Goal: Transaction & Acquisition: Subscribe to service/newsletter

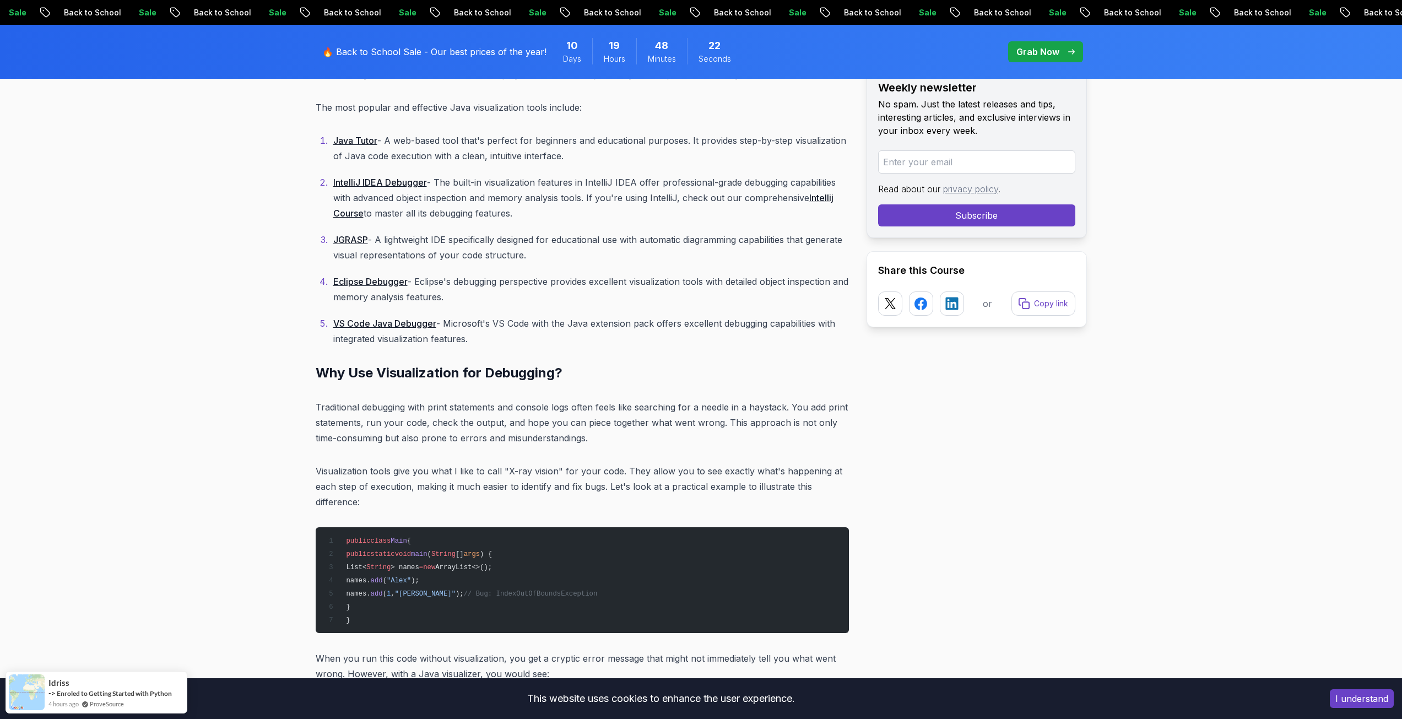
scroll to position [2038, 0]
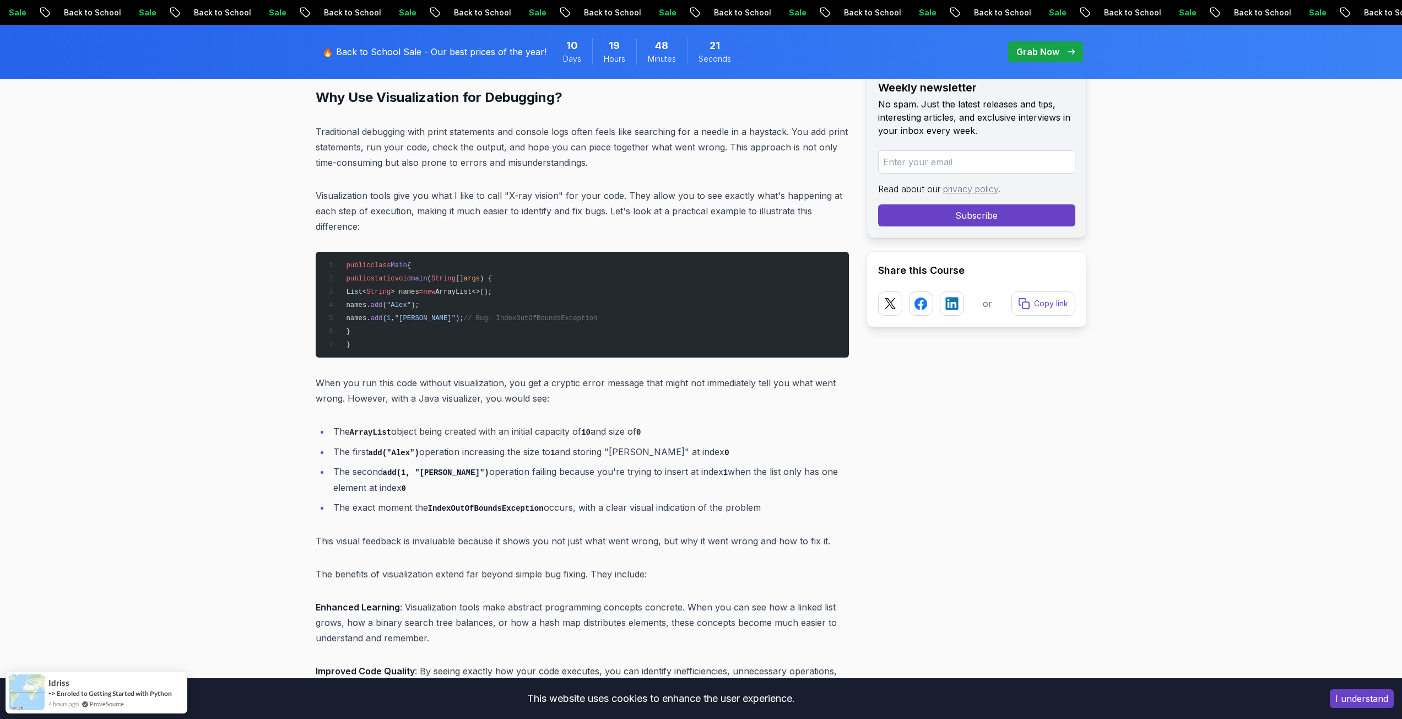
click at [528, 460] on ul "The ArrayList object being created with an initial capacity of 10 and size of 0…" at bounding box center [582, 470] width 533 height 92
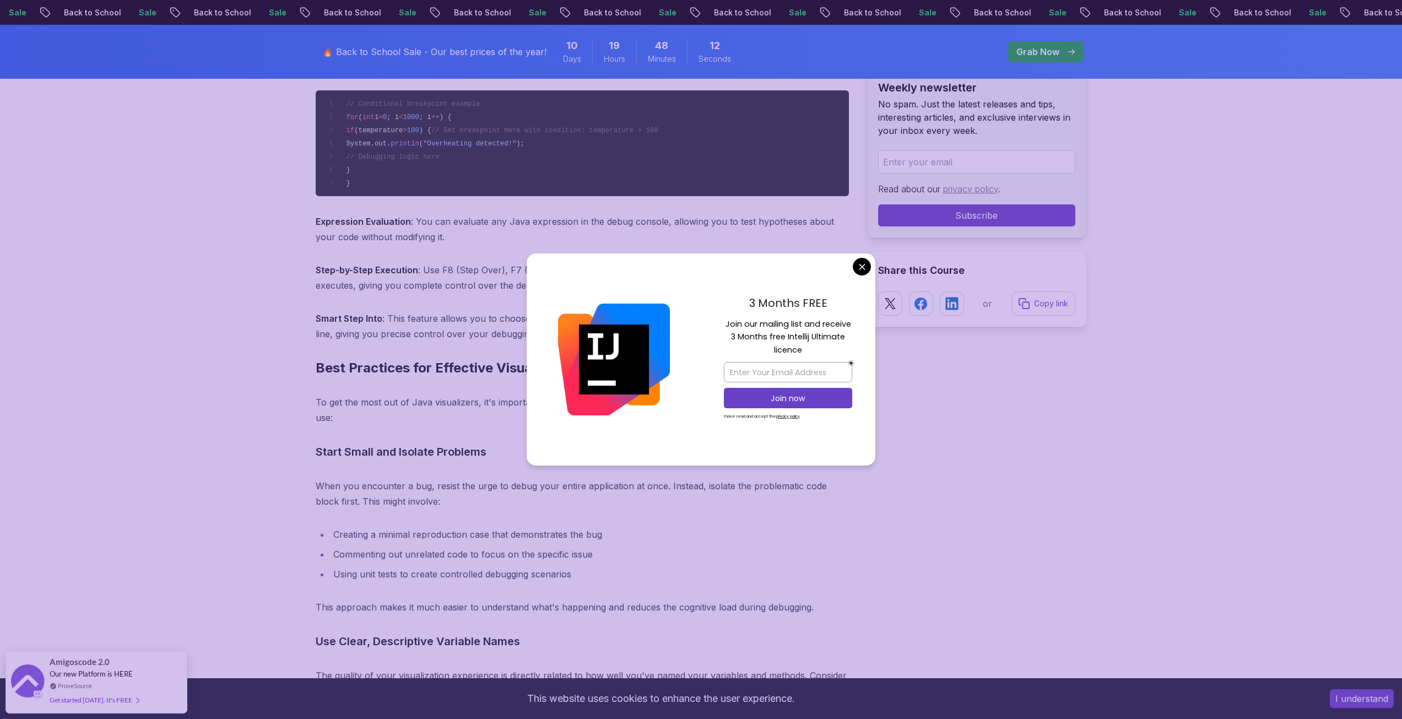
scroll to position [3911, 0]
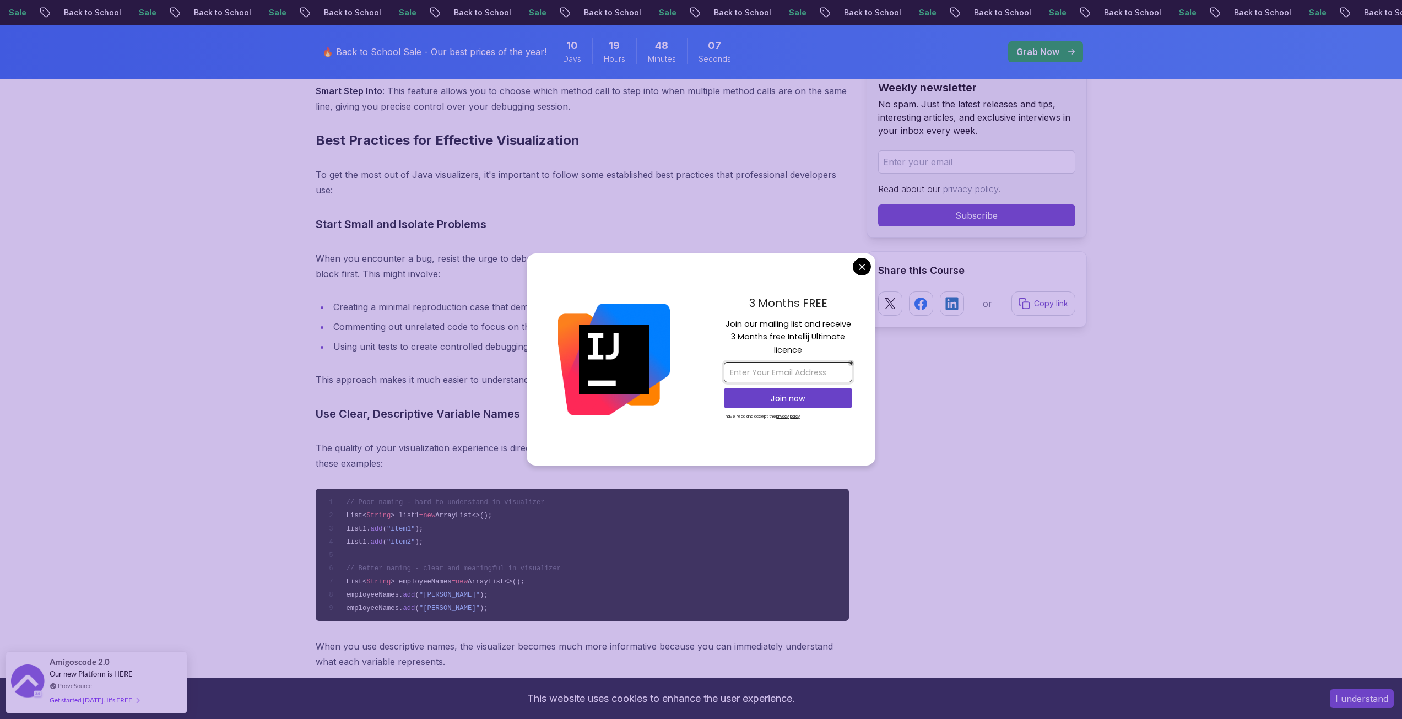
click at [805, 367] on input "email" at bounding box center [788, 372] width 128 height 20
click at [794, 333] on p "Join our mailing list and receive 3 Months free Intellij Ultimate licence" at bounding box center [788, 337] width 128 height 39
drag, startPoint x: 812, startPoint y: 369, endPoint x: 814, endPoint y: 383, distance: 13.9
click at [812, 369] on input "email" at bounding box center [788, 372] width 128 height 20
type input "[EMAIL_ADDRESS][DOMAIN_NAME]"
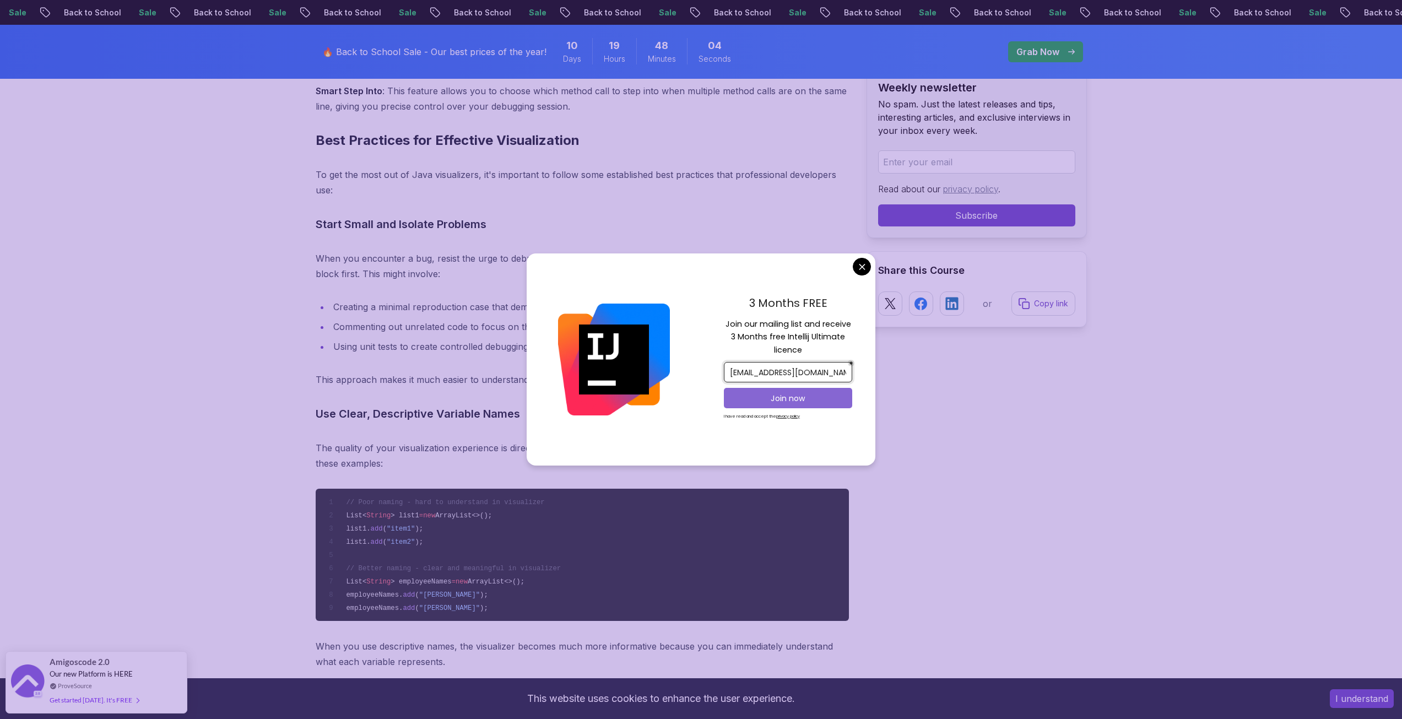
click at [804, 400] on p "Join now" at bounding box center [788, 398] width 104 height 11
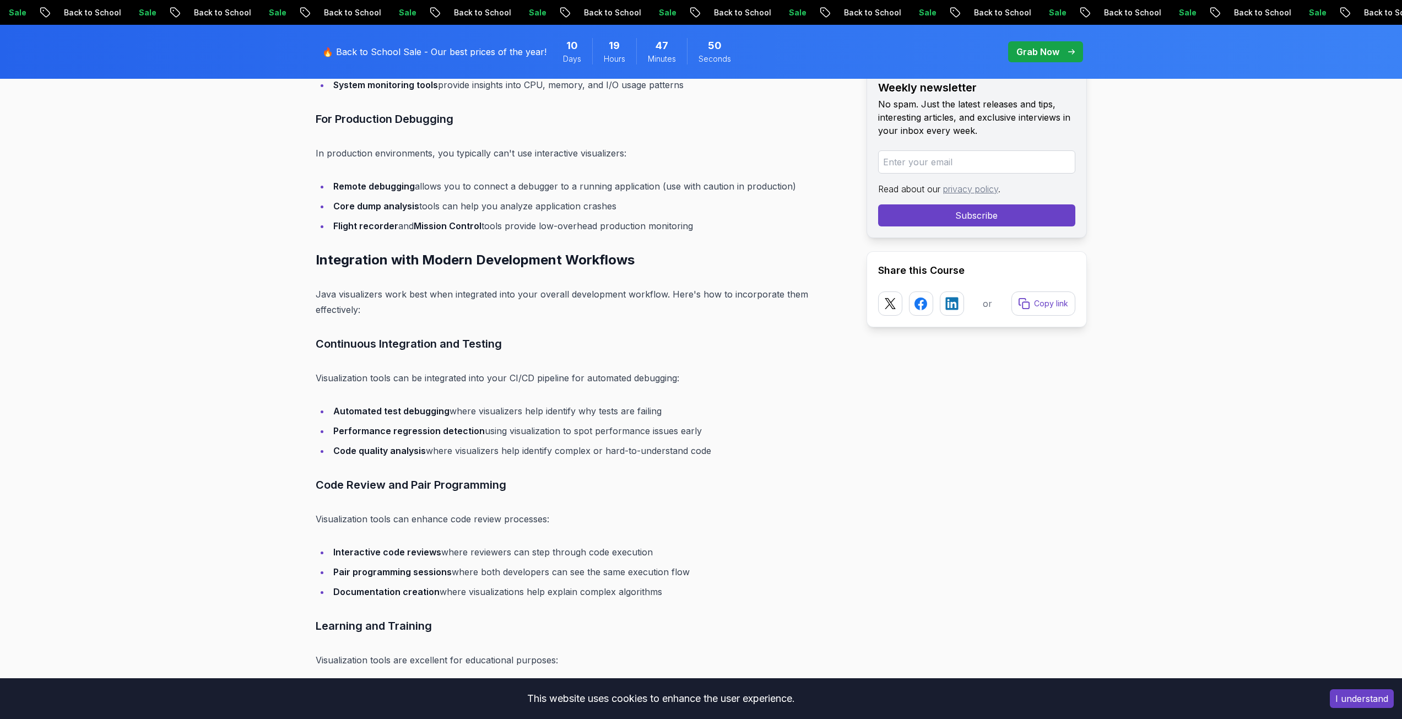
scroll to position [7986, 0]
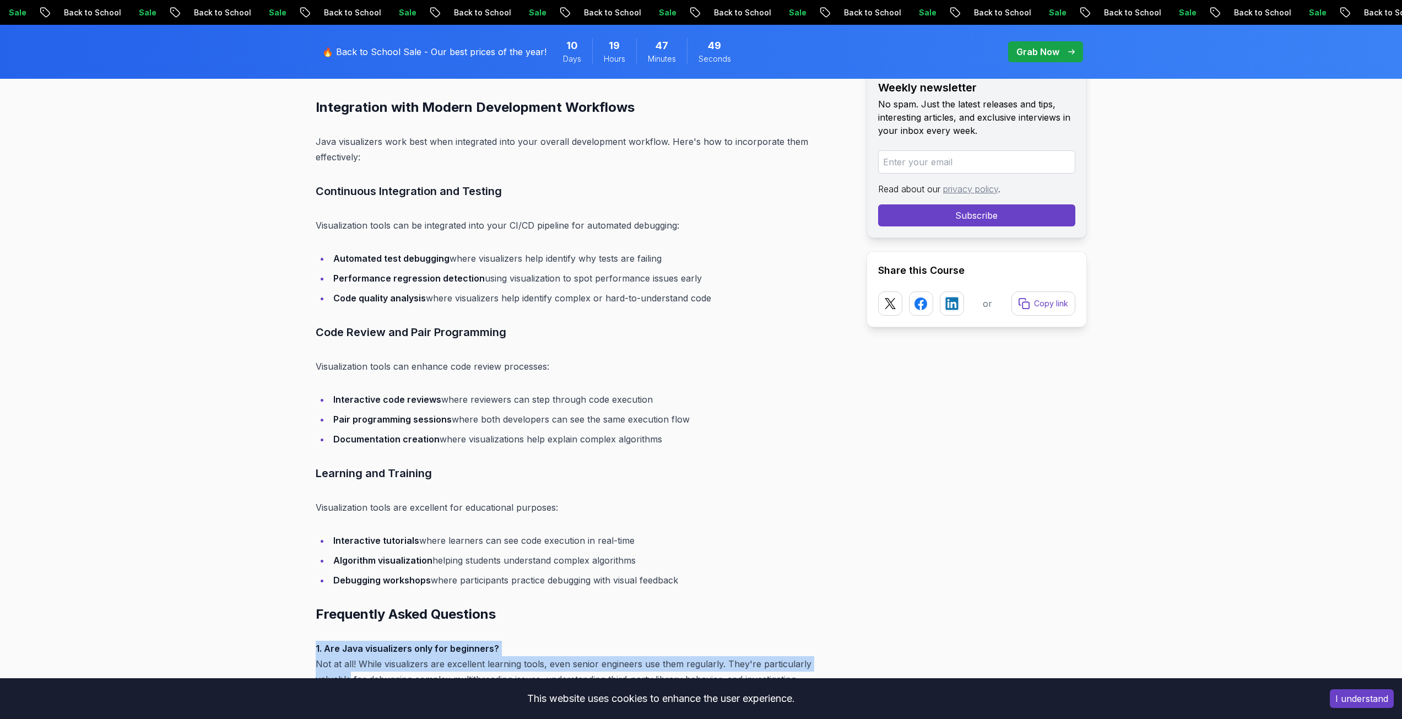
drag, startPoint x: 1401, startPoint y: 570, endPoint x: 1408, endPoint y: 622, distance: 52.7
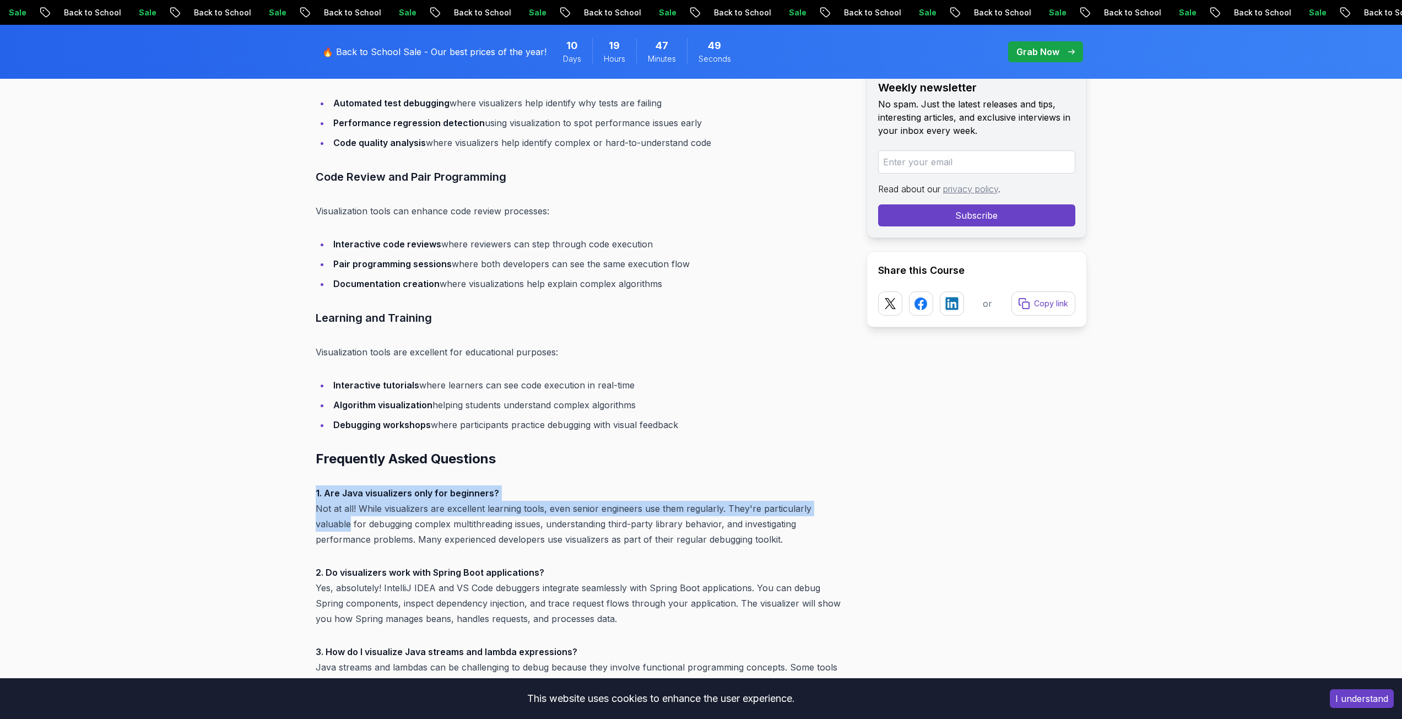
scroll to position [8329, 0]
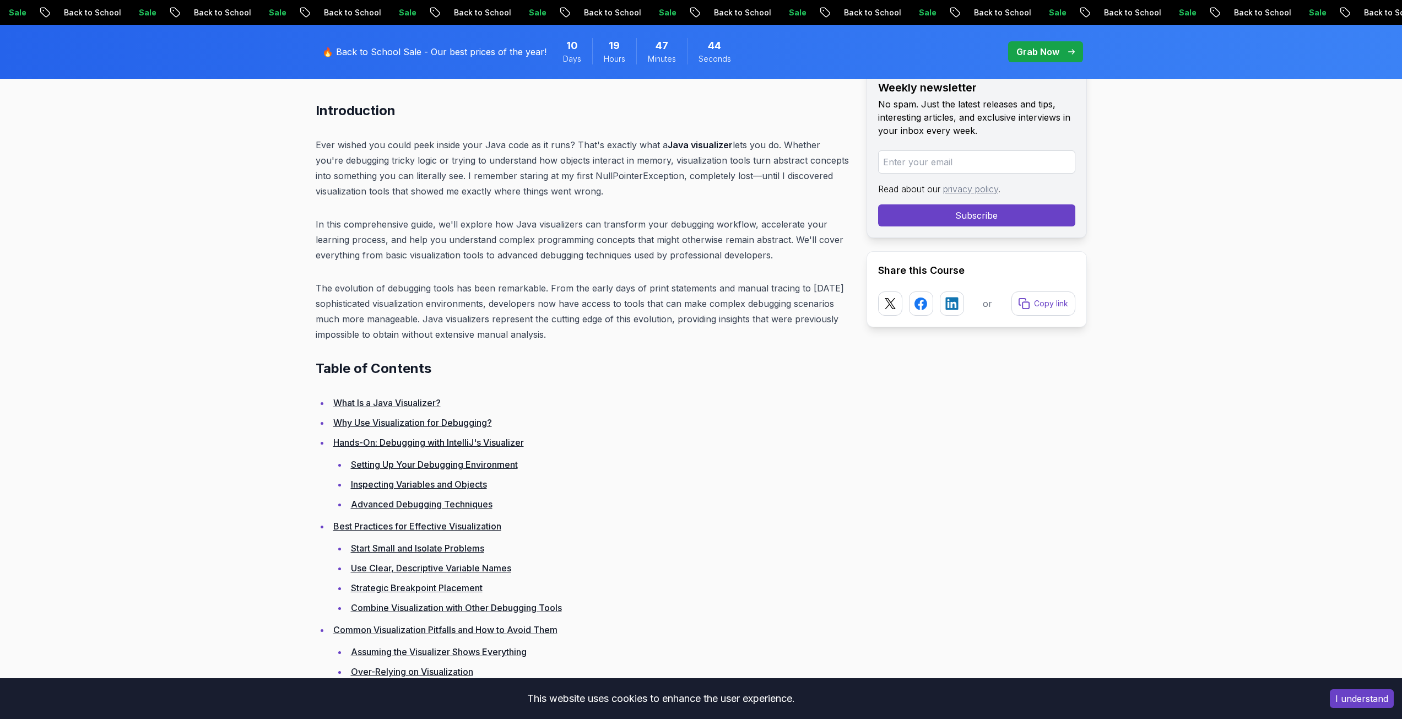
scroll to position [0, 0]
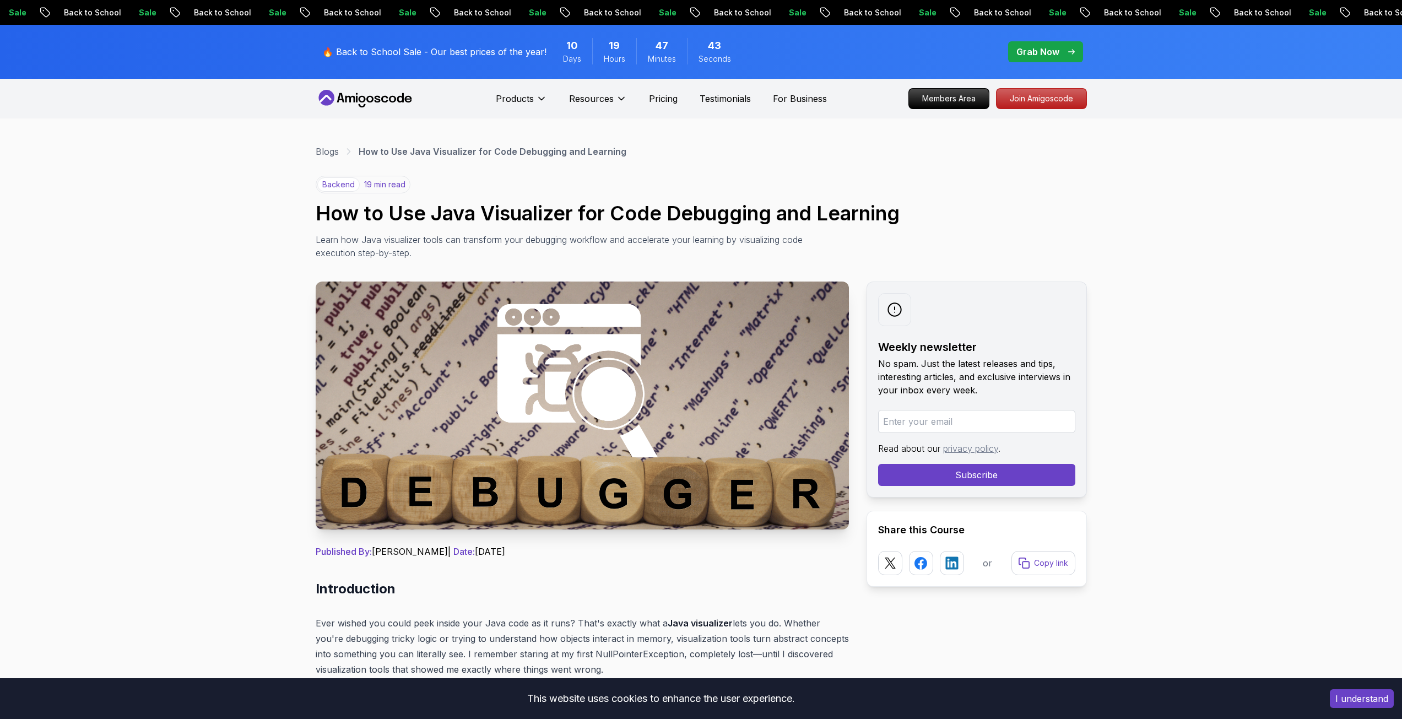
click at [345, 102] on icon at bounding box center [365, 99] width 99 height 18
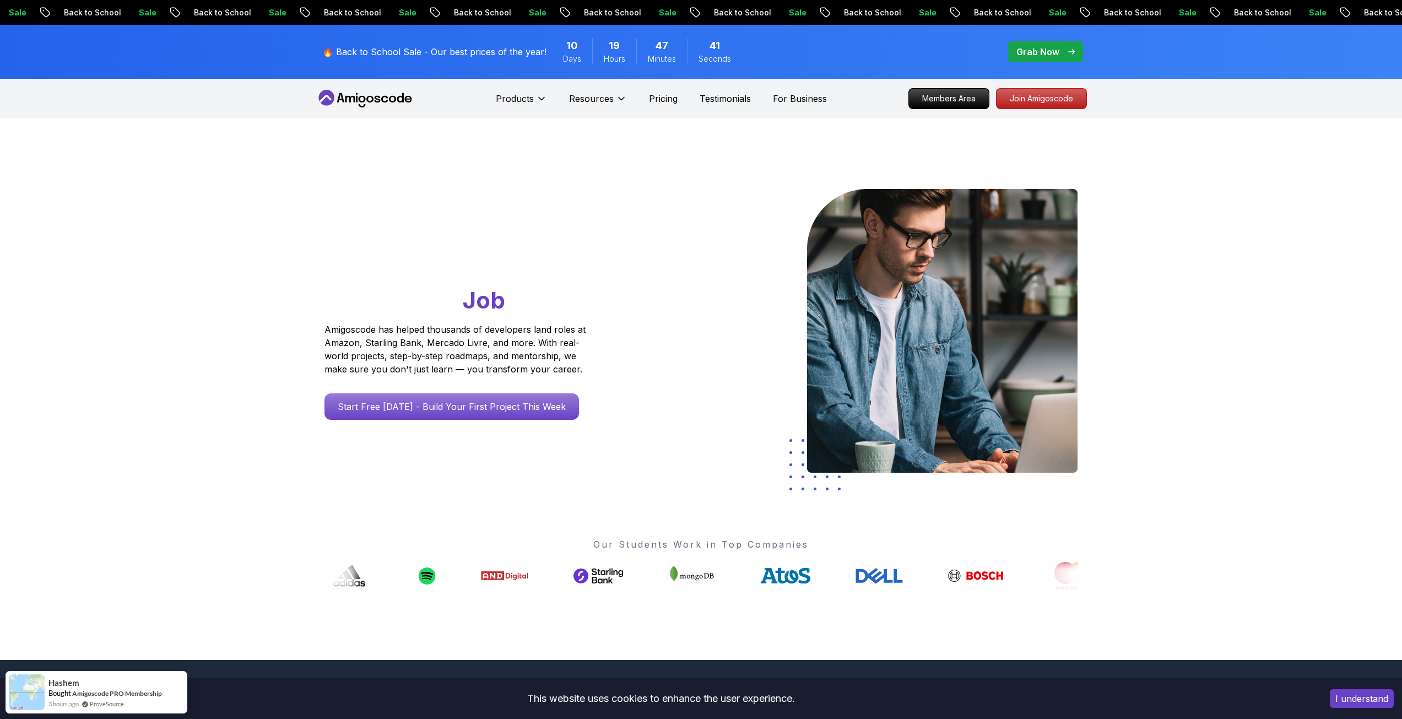
click at [256, 390] on div "Go From Learning to Hired: Master Java, Spring Boot & Cloud Skills That Get You…" at bounding box center [701, 388] width 1402 height 541
click at [446, 397] on p "Start Free [DATE] - Build Your First Project This Week" at bounding box center [451, 406] width 242 height 25
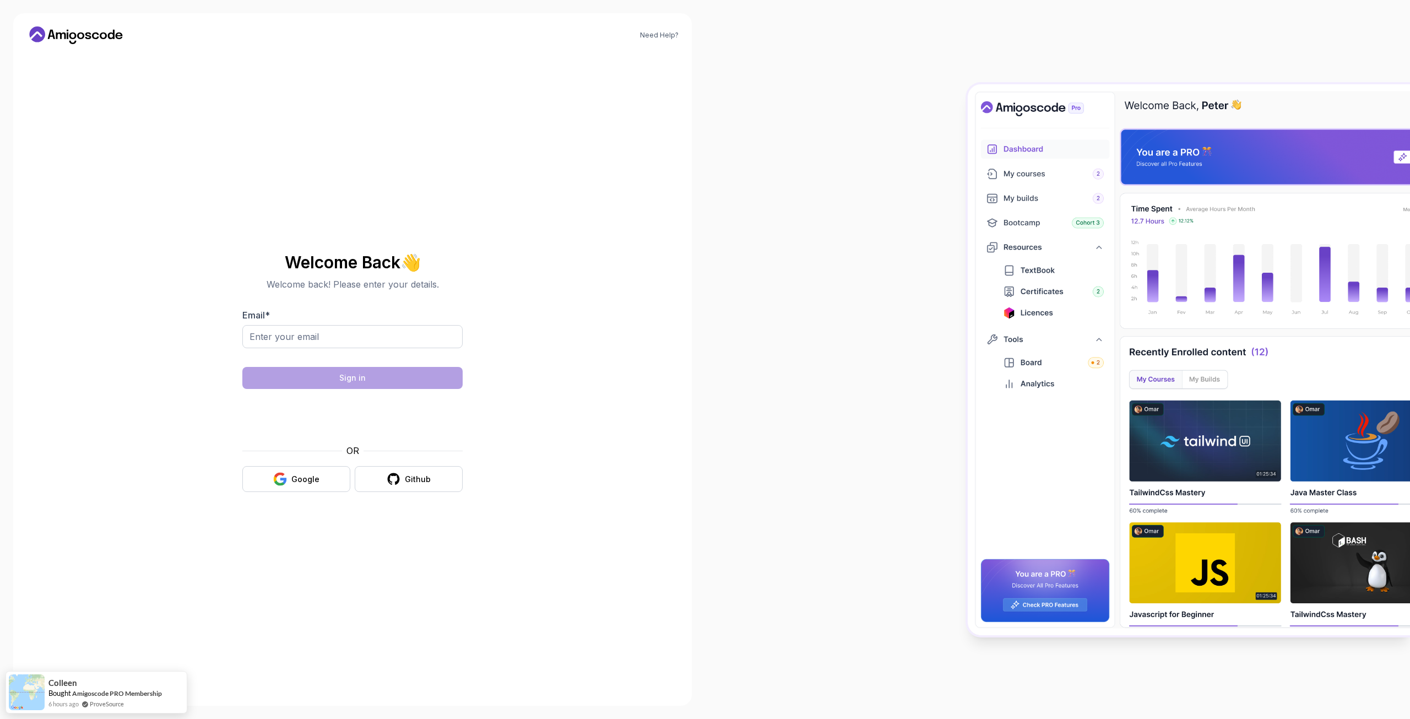
click at [831, 229] on div at bounding box center [1057, 359] width 705 height 719
click at [788, 314] on div at bounding box center [1057, 359] width 705 height 719
click at [70, 39] on icon at bounding box center [75, 35] width 99 height 18
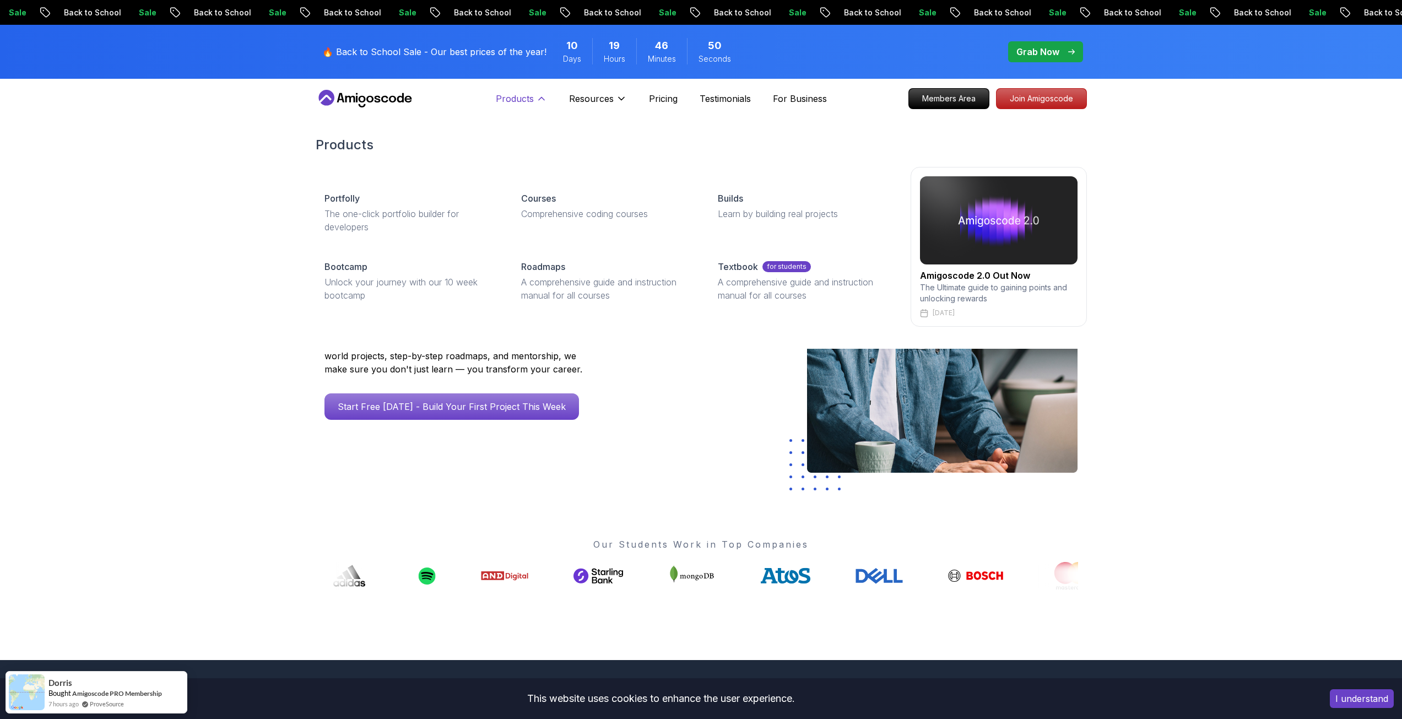
click at [503, 101] on p "Products" at bounding box center [515, 98] width 38 height 13
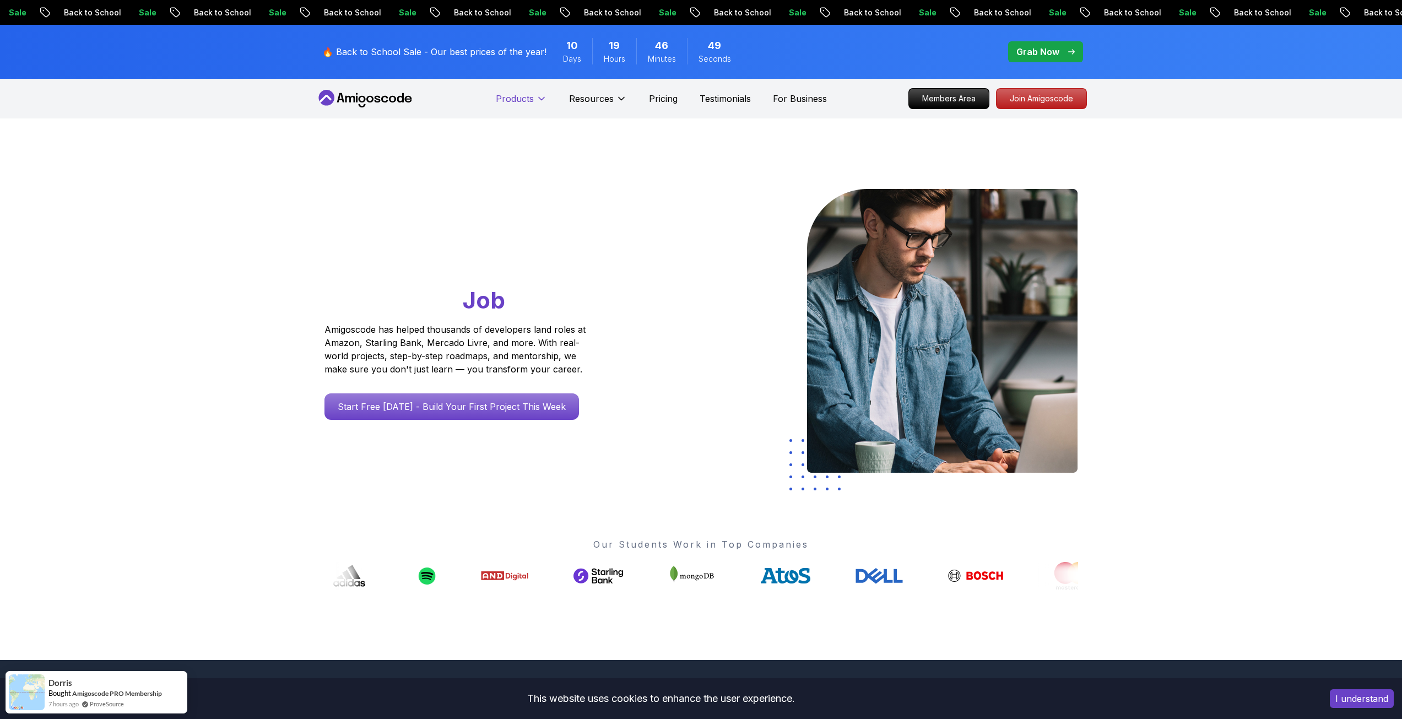
click at [510, 101] on p "Products" at bounding box center [515, 98] width 38 height 13
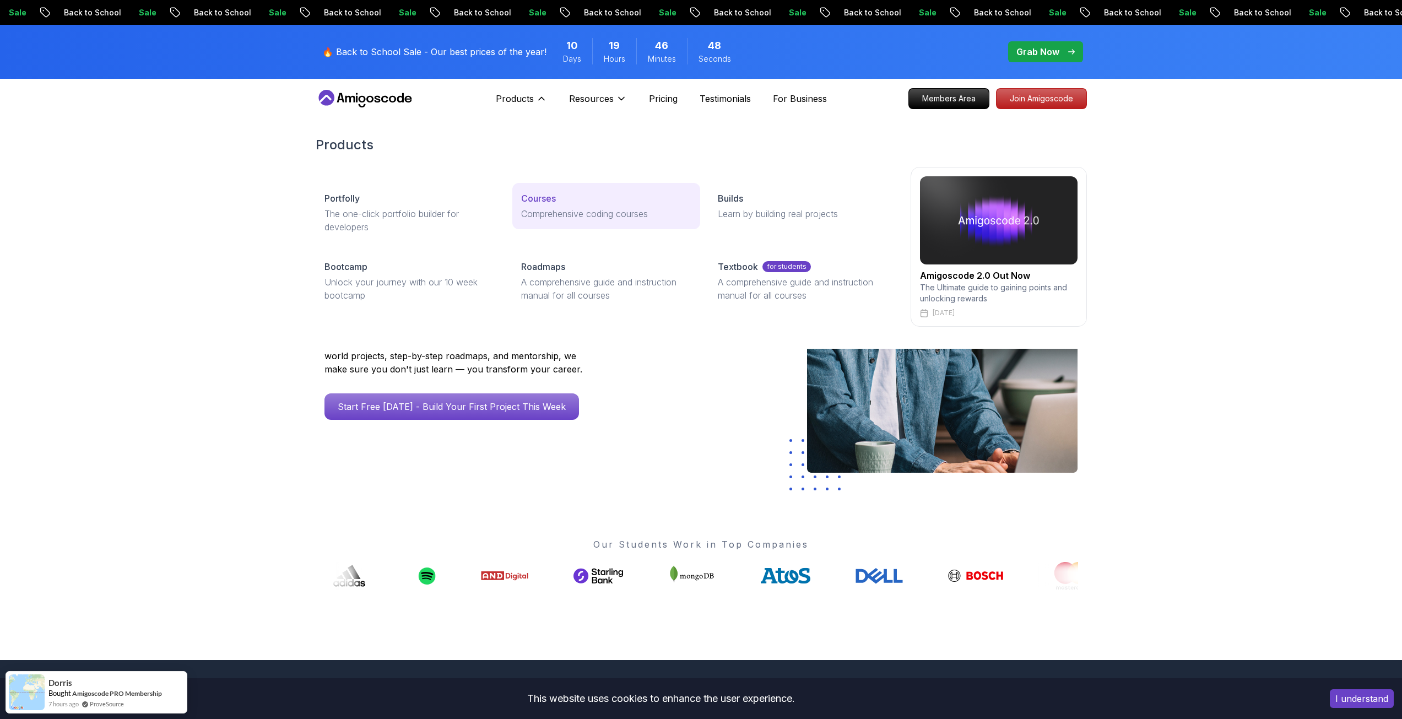
click at [545, 197] on p "Courses" at bounding box center [538, 198] width 35 height 13
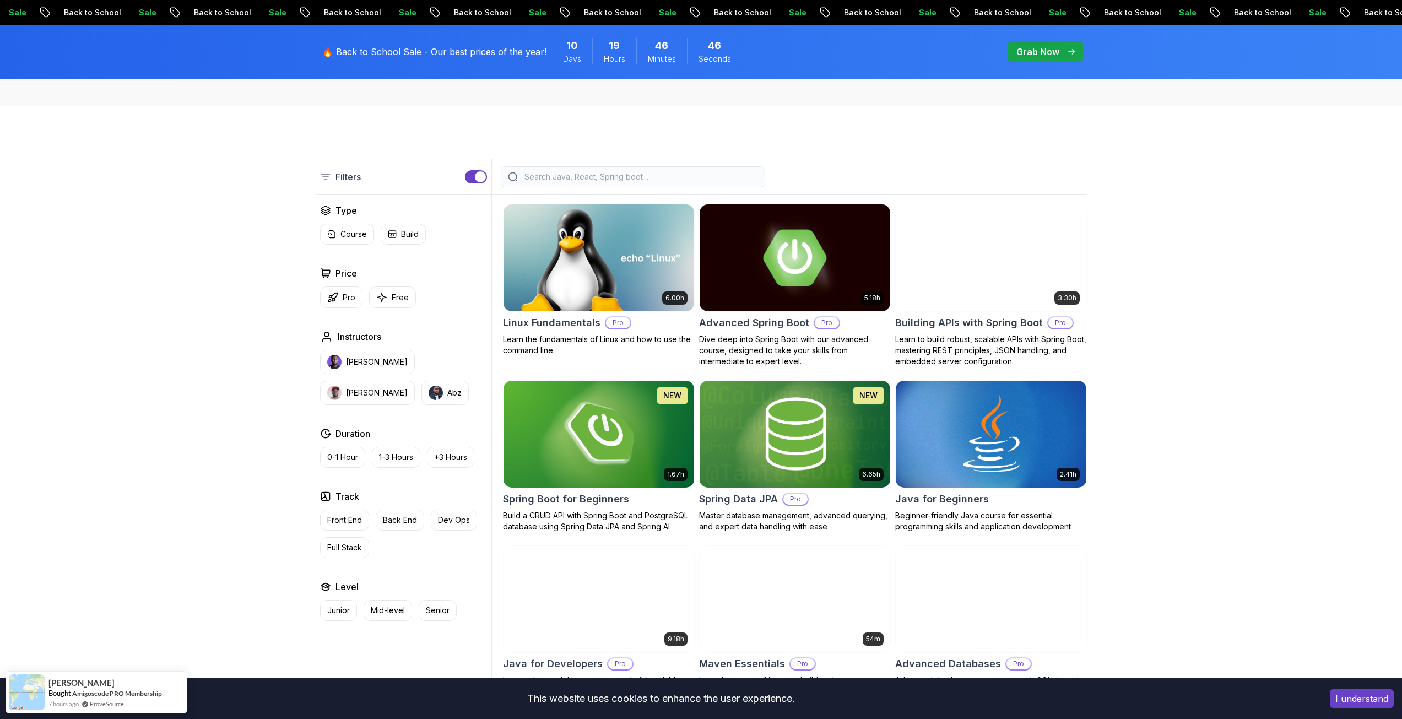
scroll to position [275, 0]
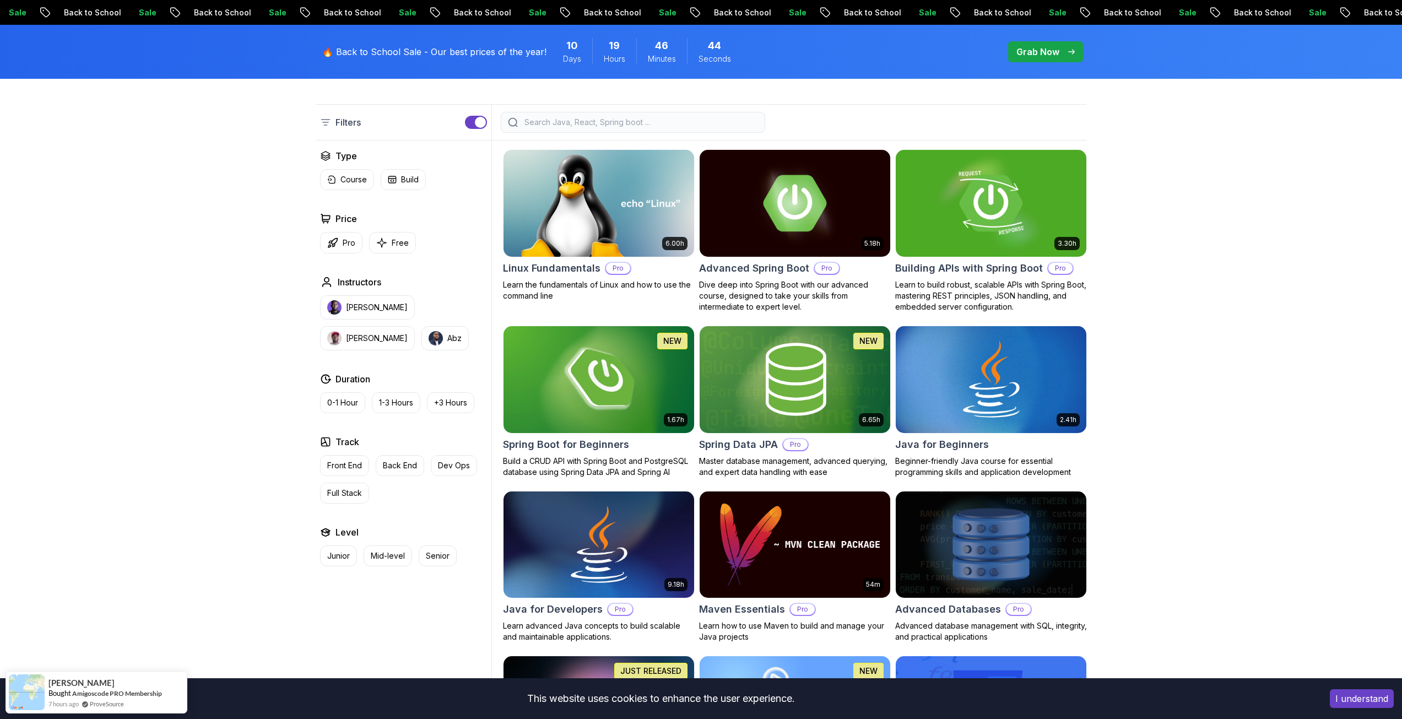
click at [353, 244] on p "Pro" at bounding box center [349, 242] width 13 height 11
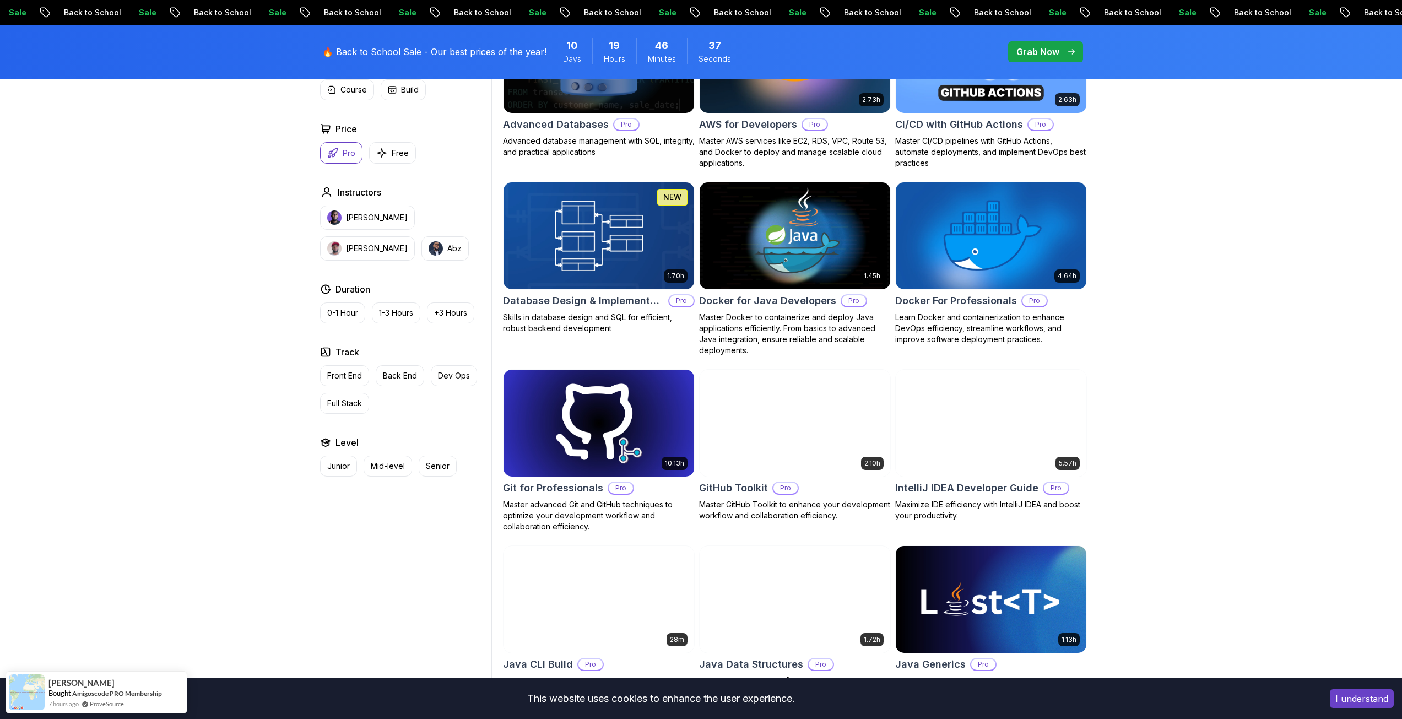
scroll to position [606, 0]
